Goal: Task Accomplishment & Management: Complete application form

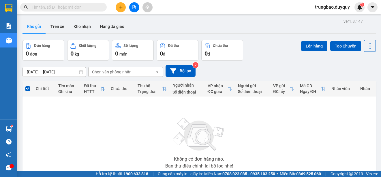
click at [120, 8] on icon "plus" at bounding box center [121, 7] width 4 height 4
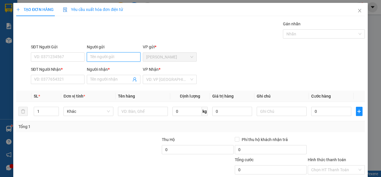
click at [128, 55] on input "Người gửi" at bounding box center [114, 56] width 54 height 9
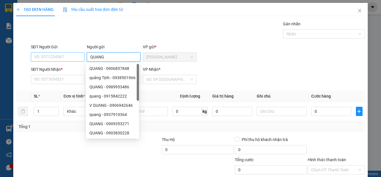
type input "QUANG"
click at [80, 58] on input "SĐT Người Gửi" at bounding box center [58, 56] width 54 height 9
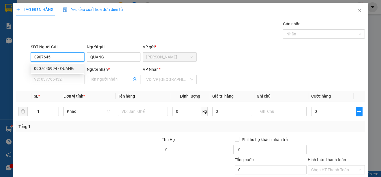
click at [76, 67] on div "0907645994 - QUANG" at bounding box center [57, 68] width 46 height 6
type input "0907645994"
type input "QUANG"
type input "0774242424"
type input "KHÁNH"
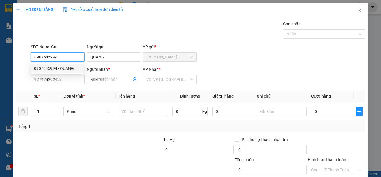
type input "20.000"
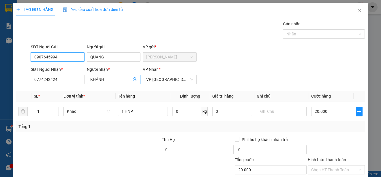
type input "0907645994"
click at [121, 79] on input "KHÁNH" at bounding box center [110, 79] width 41 height 6
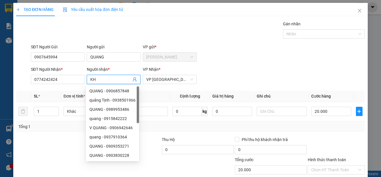
type input "K"
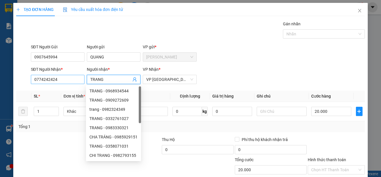
type input "TRANG"
click at [75, 82] on input "0774242424" at bounding box center [58, 79] width 54 height 9
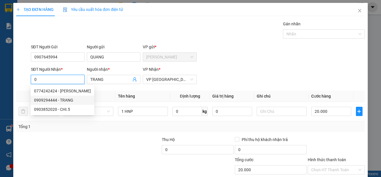
click at [67, 99] on div "0909294444 - TRANG" at bounding box center [62, 100] width 57 height 6
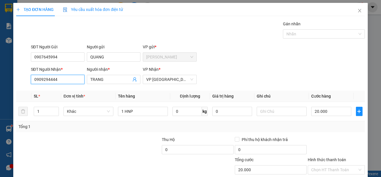
scroll to position [36, 0]
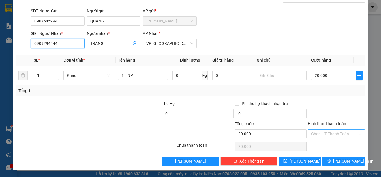
type input "0909294444"
click at [344, 132] on input "Hình thức thanh toán" at bounding box center [334, 134] width 46 height 9
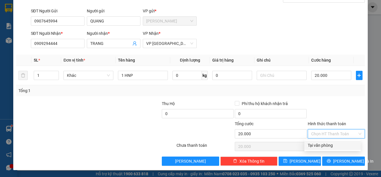
click at [338, 147] on div "Tại văn phòng" at bounding box center [332, 145] width 50 height 6
type input "0"
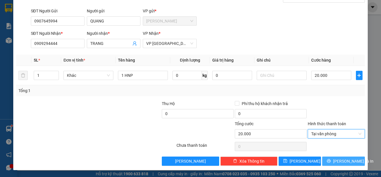
click at [340, 161] on span "[PERSON_NAME] và In" at bounding box center [353, 161] width 40 height 6
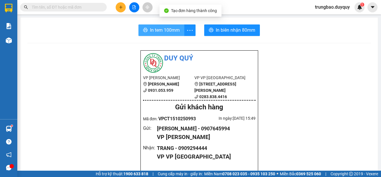
click at [170, 30] on span "In tem 100mm" at bounding box center [165, 30] width 30 height 7
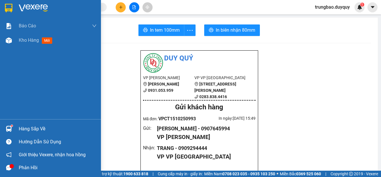
click at [11, 8] on img at bounding box center [8, 8] width 7 height 9
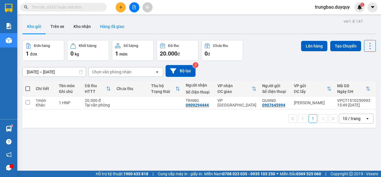
click at [120, 26] on button "Hàng đã giao" at bounding box center [111, 27] width 33 height 14
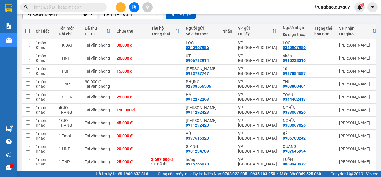
scroll to position [81, 0]
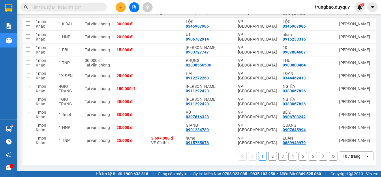
click at [268, 156] on button "2" at bounding box center [272, 156] width 9 height 9
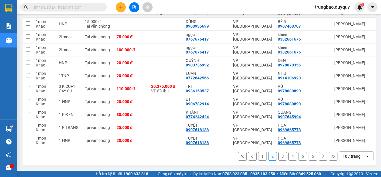
click at [279, 156] on button "3" at bounding box center [282, 156] width 9 height 9
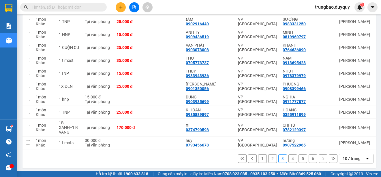
click at [288, 159] on button "4" at bounding box center [292, 158] width 9 height 9
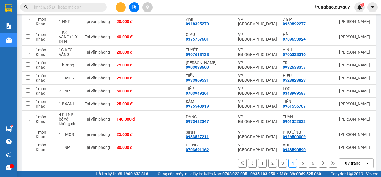
click at [298, 164] on button "5" at bounding box center [302, 163] width 9 height 9
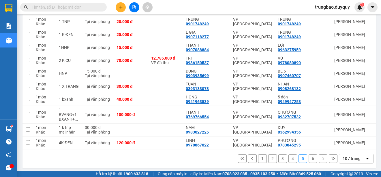
click at [308, 160] on button "6" at bounding box center [312, 158] width 9 height 9
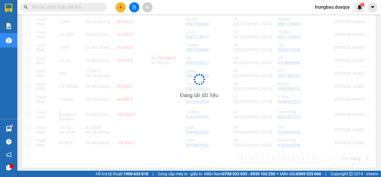
scroll to position [27, 0]
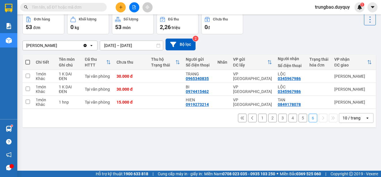
click at [268, 122] on button "2" at bounding box center [272, 118] width 9 height 9
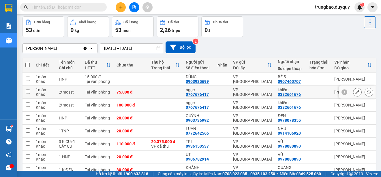
scroll to position [0, 0]
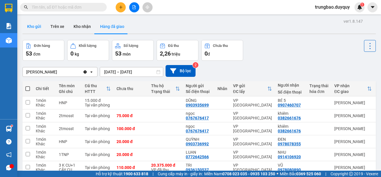
click at [31, 26] on button "Kho gửi" at bounding box center [33, 27] width 23 height 14
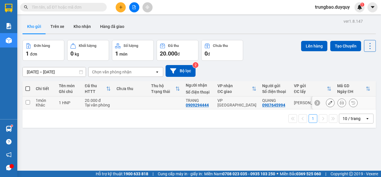
click at [28, 101] on input "checkbox" at bounding box center [28, 102] width 4 height 4
checkbox input "true"
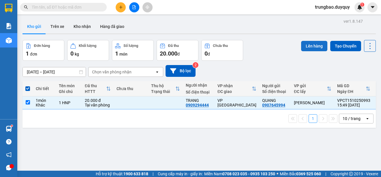
click at [310, 44] on button "Lên hàng" at bounding box center [314, 46] width 26 height 10
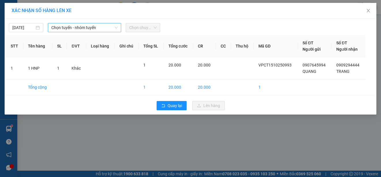
click at [107, 26] on span "Chọn tuyến - nhóm tuyến" at bounding box center [84, 27] width 66 height 9
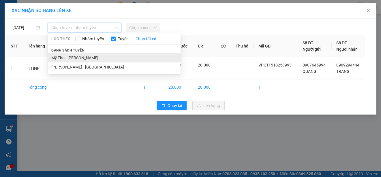
click at [129, 57] on li "Mỹ Tho - [PERSON_NAME]" at bounding box center [114, 57] width 133 height 9
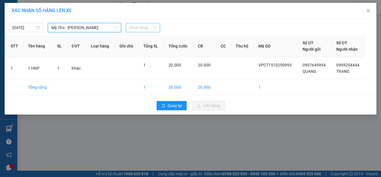
click at [152, 26] on span "Chọn chuyến" at bounding box center [142, 27] width 27 height 9
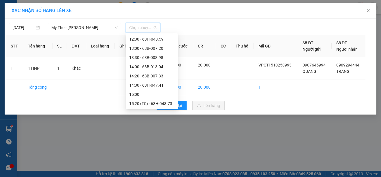
scroll to position [259, 0]
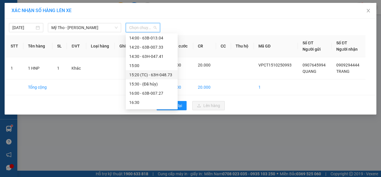
click at [166, 73] on div "15:20 (TC) - 63H-048.73" at bounding box center [151, 75] width 45 height 6
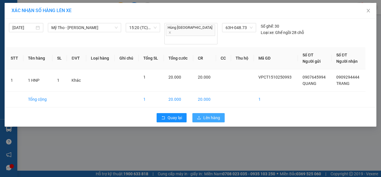
click at [207, 115] on span "Lên hàng" at bounding box center [211, 118] width 17 height 6
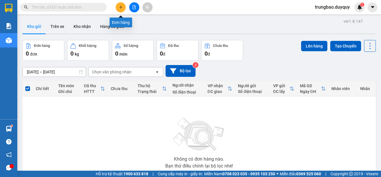
click at [122, 7] on icon "plus" at bounding box center [121, 7] width 4 height 4
